Goal: Feedback & Contribution: Leave review/rating

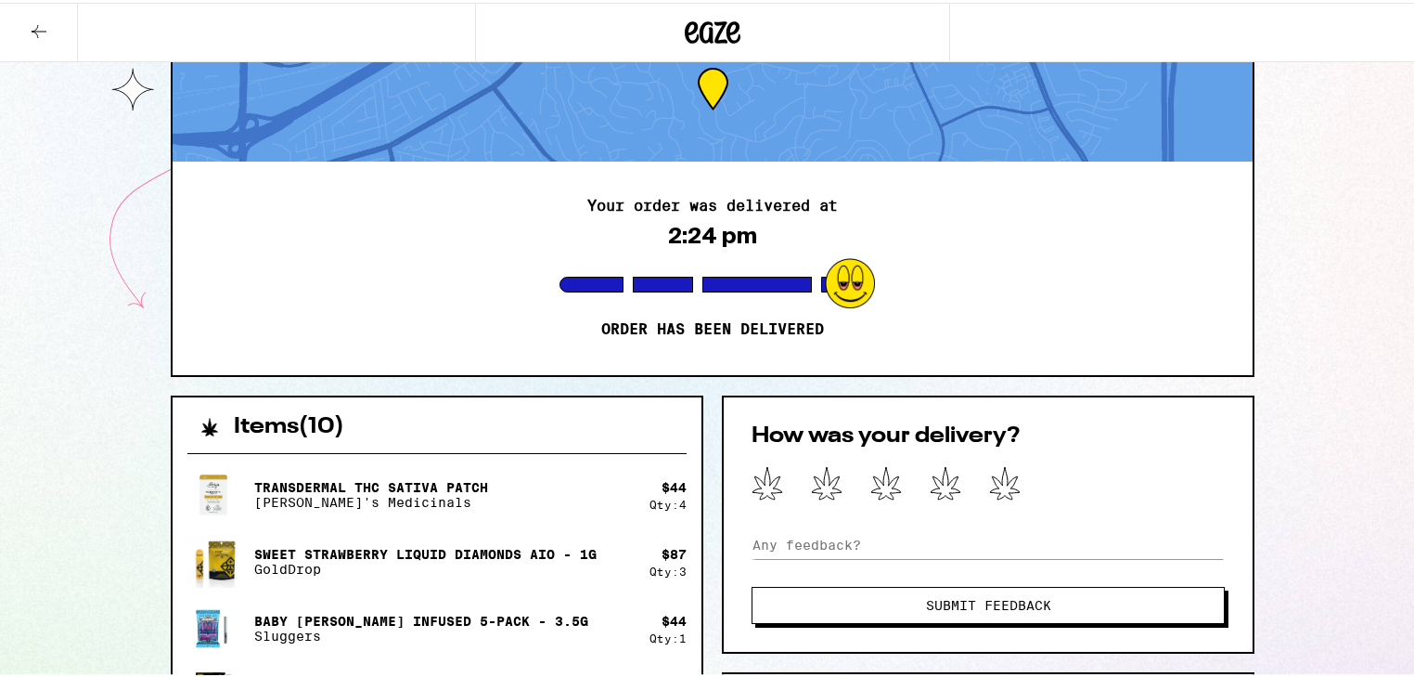
scroll to position [148, 0]
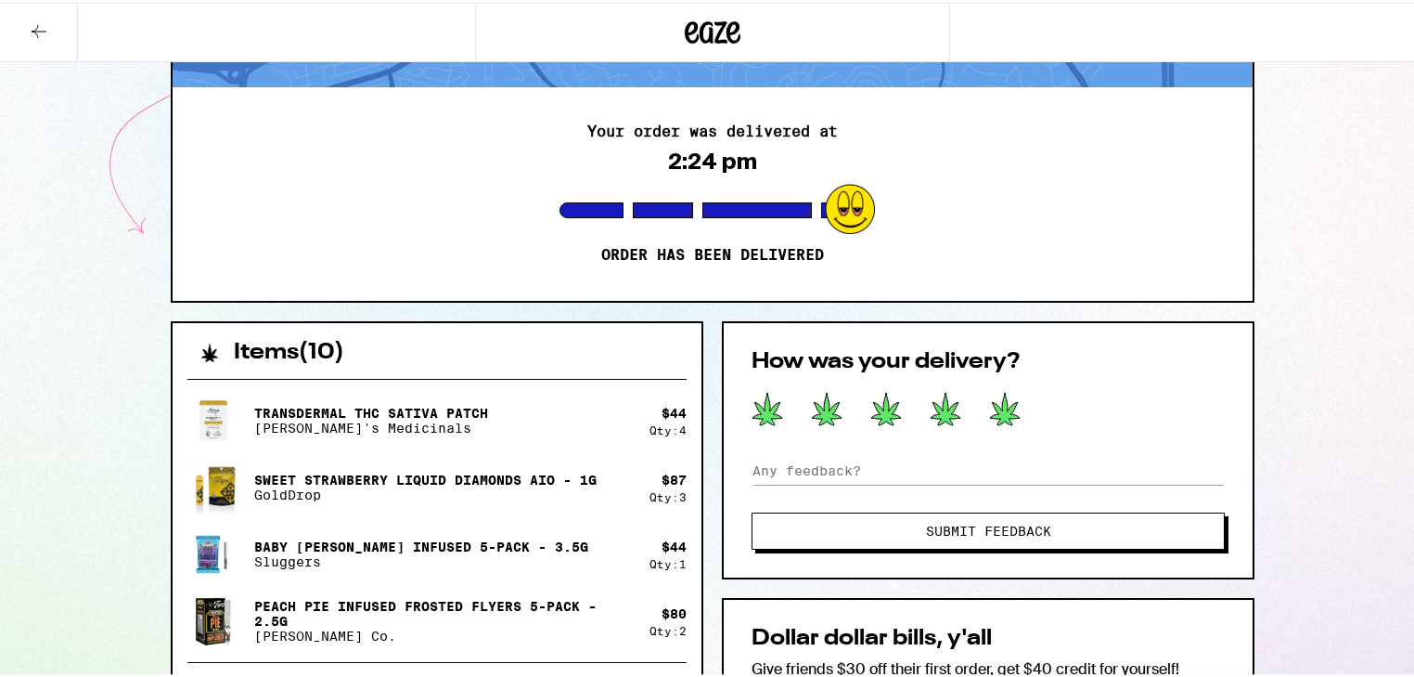
click at [1006, 412] on icon at bounding box center [1005, 406] width 30 height 32
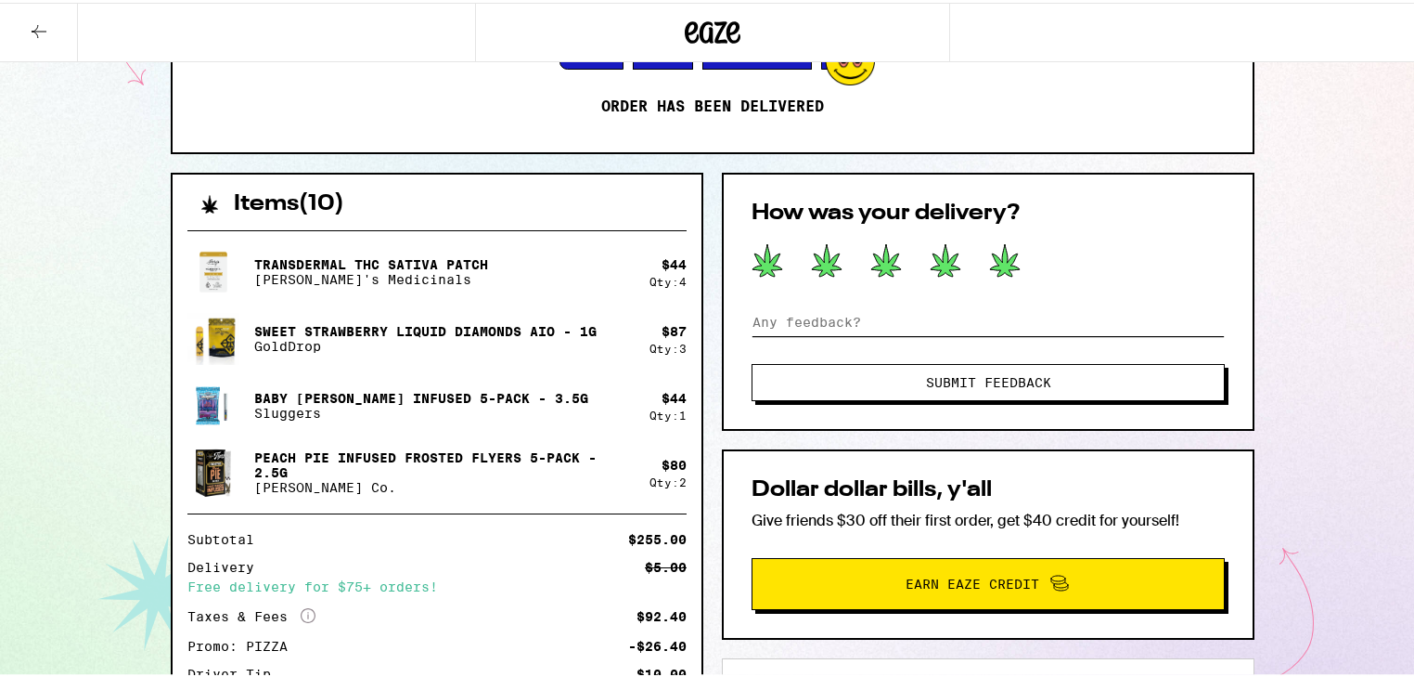
click at [928, 319] on input at bounding box center [988, 319] width 473 height 28
click at [788, 318] on input "driver is great!" at bounding box center [988, 319] width 473 height 28
drag, startPoint x: 876, startPoint y: 319, endPoint x: 743, endPoint y: 304, distance: 133.5
click at [743, 304] on div "How was your delivery? driver is great! Submit Feedback" at bounding box center [988, 299] width 533 height 258
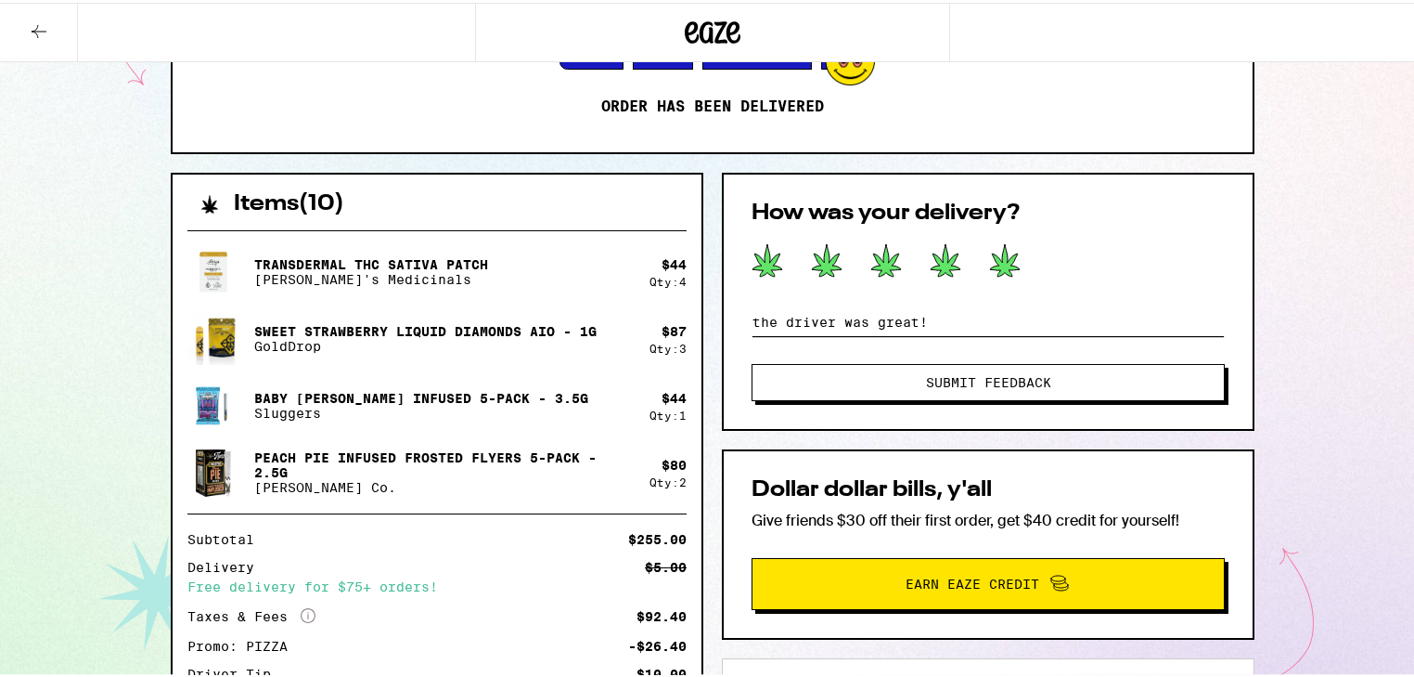
type input "the driver was great!"
click at [1089, 393] on button "Submit Feedback" at bounding box center [988, 379] width 473 height 37
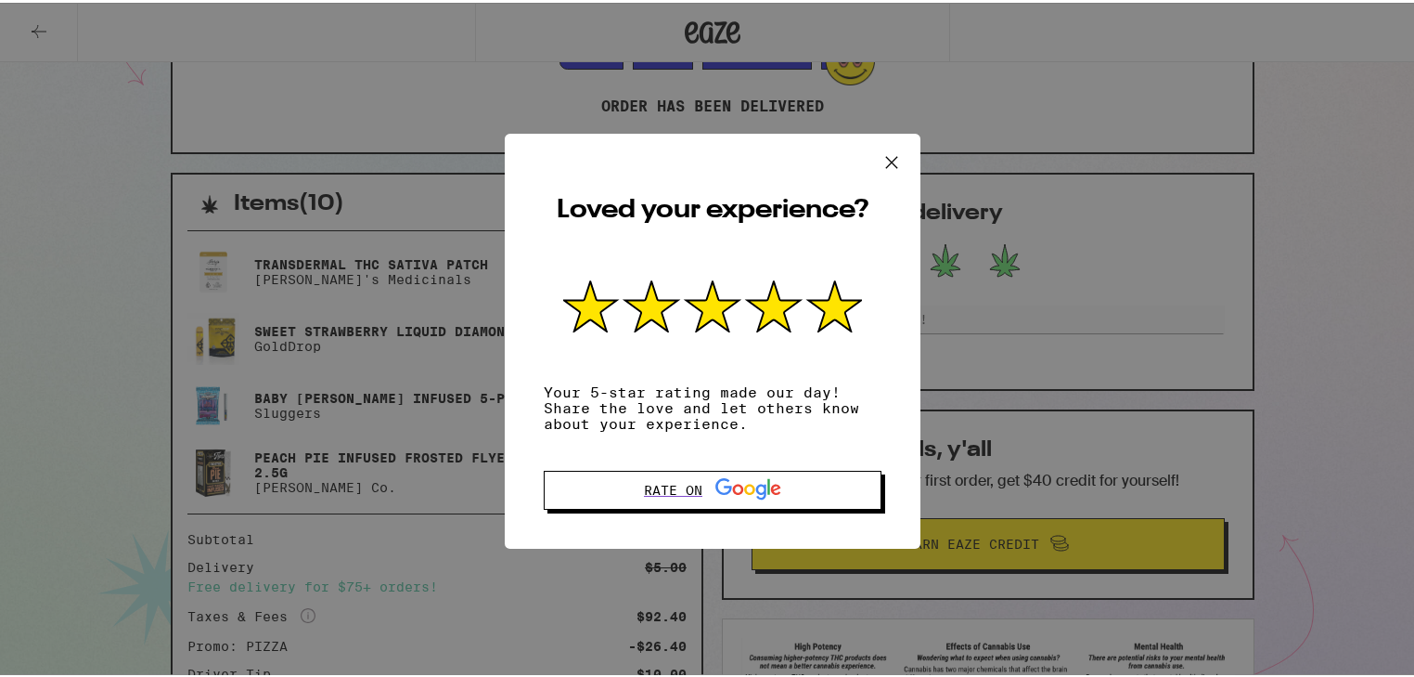
scroll to position [223, 0]
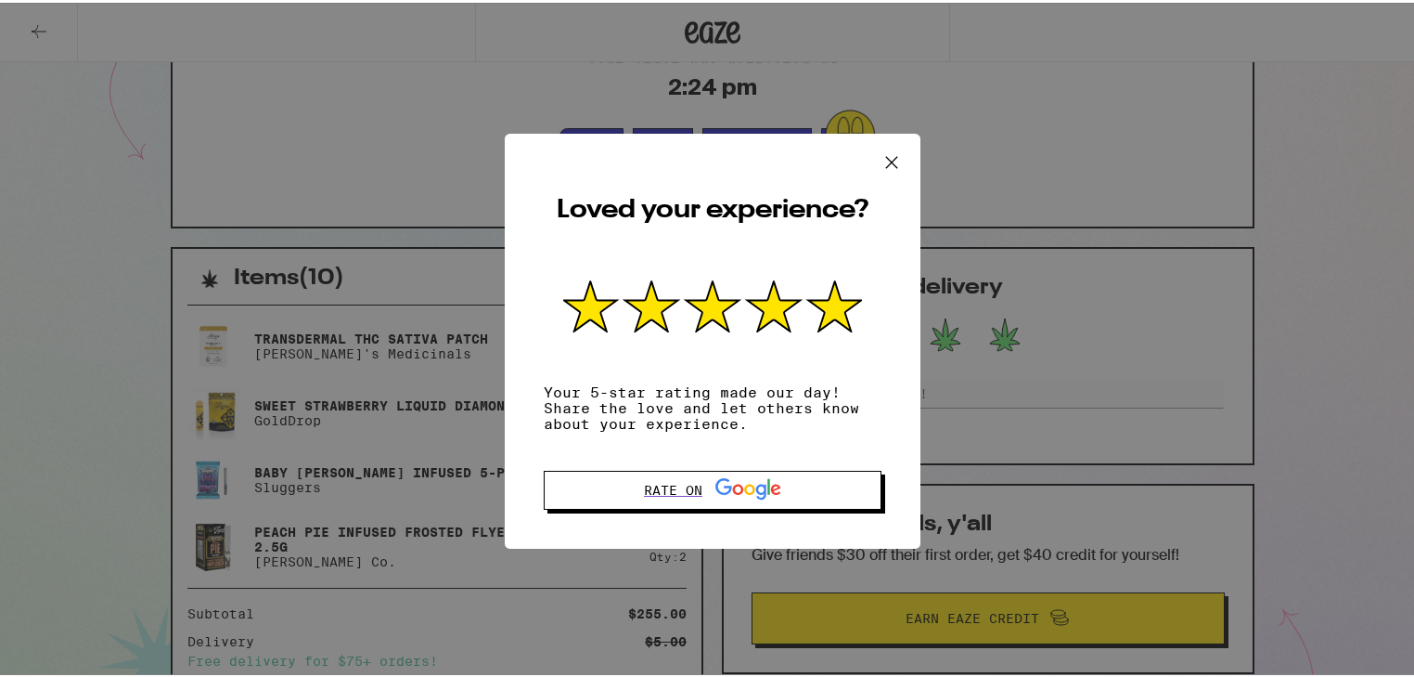
click at [891, 158] on icon at bounding box center [892, 160] width 28 height 28
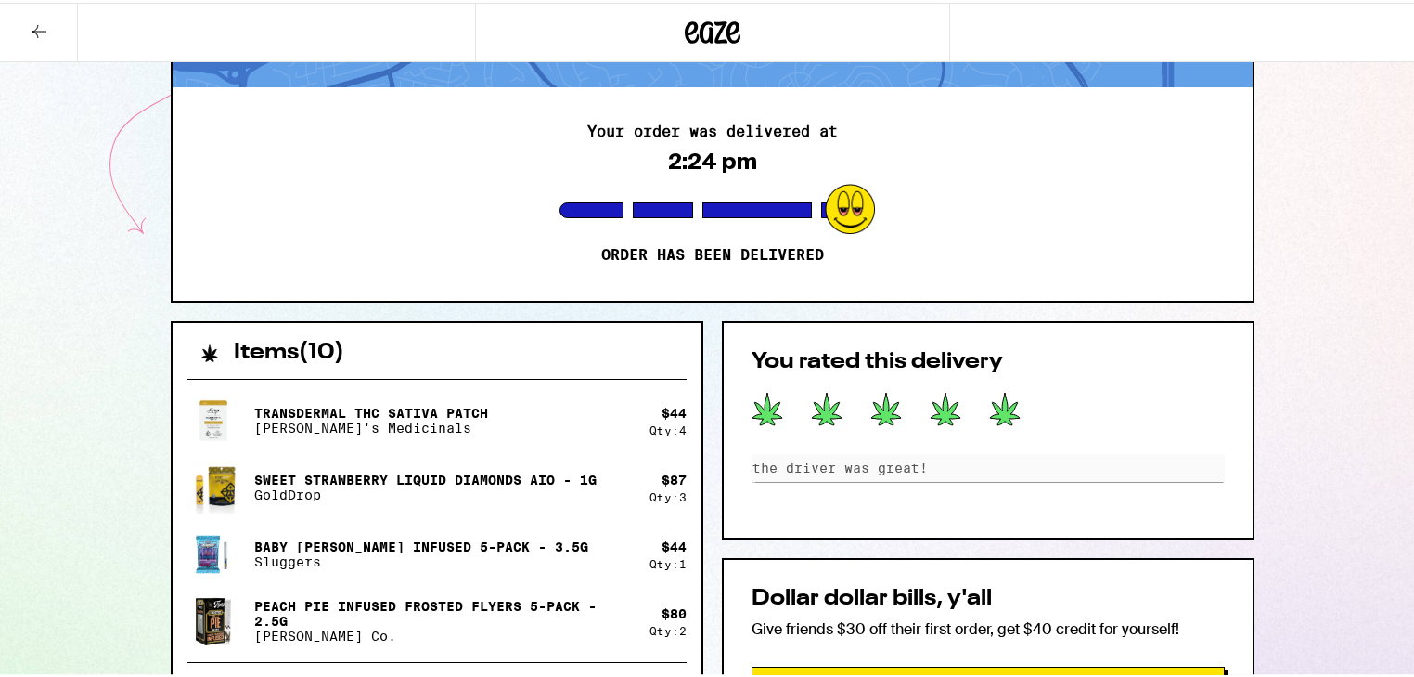
scroll to position [0, 0]
